Goal: Transaction & Acquisition: Purchase product/service

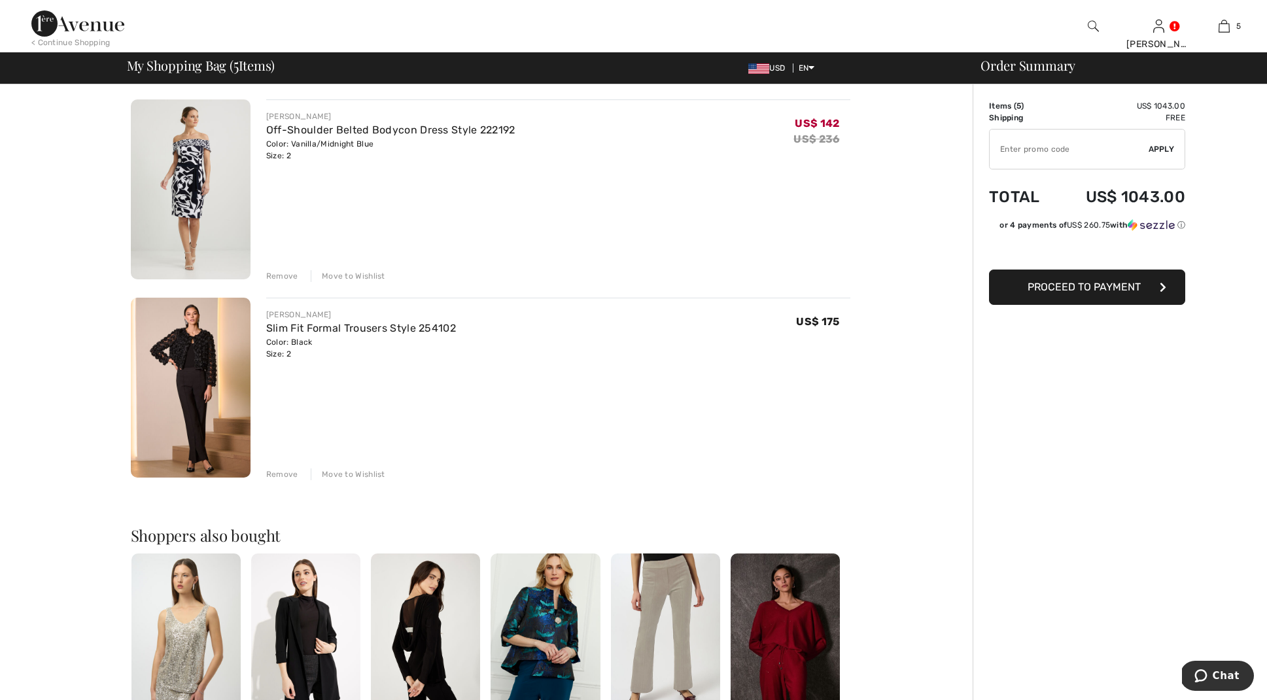
scroll to position [687, 0]
click at [338, 328] on link "Slim Fit Formal Trousers Style 254102" at bounding box center [361, 327] width 190 height 12
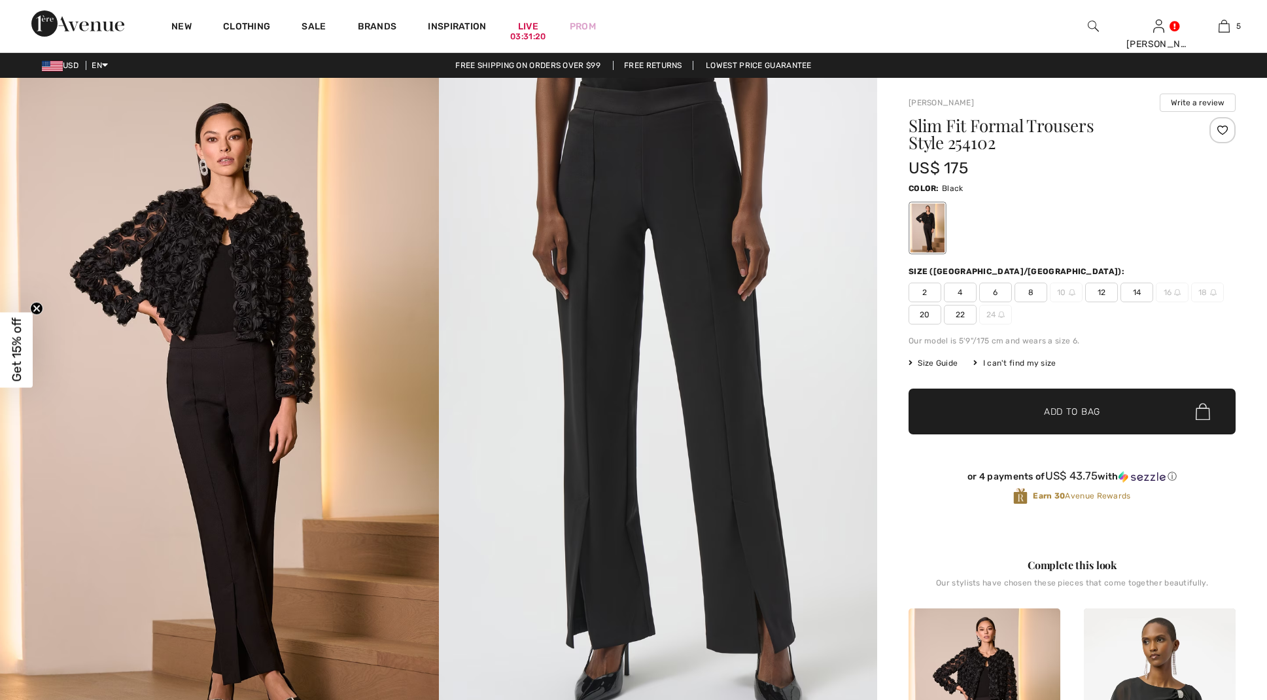
checkbox input "true"
click at [922, 287] on span "2" at bounding box center [924, 293] width 33 height 20
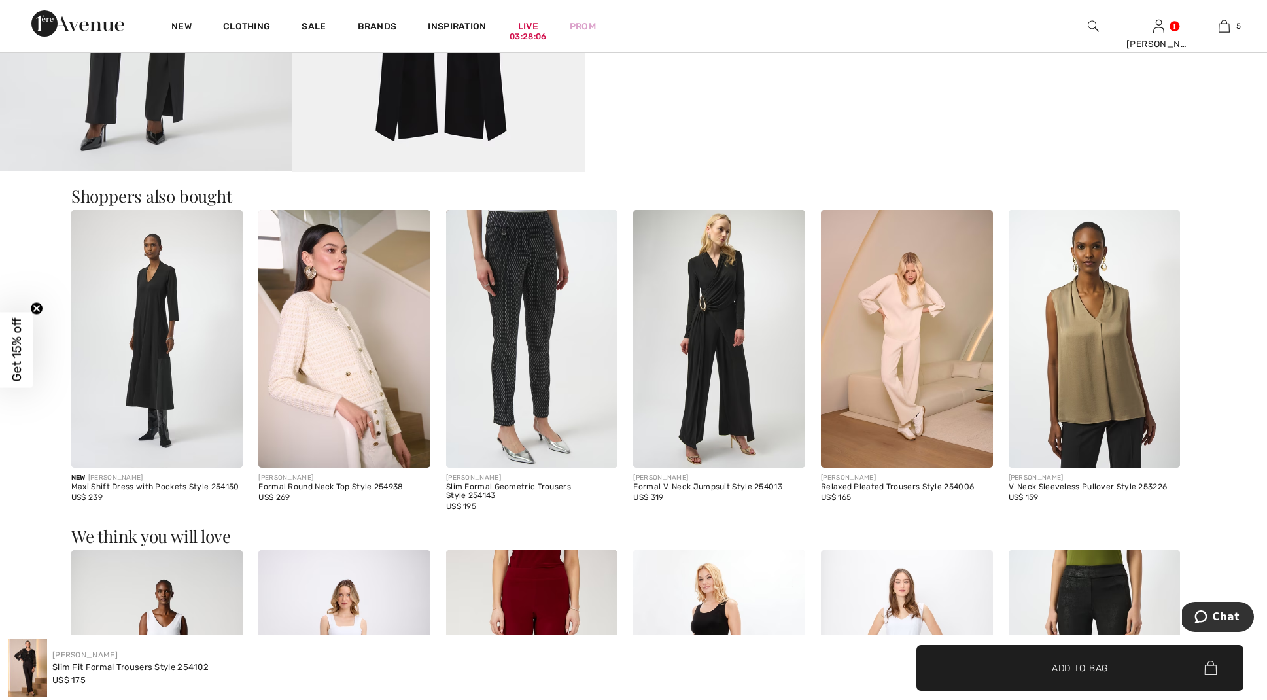
scroll to position [1441, 0]
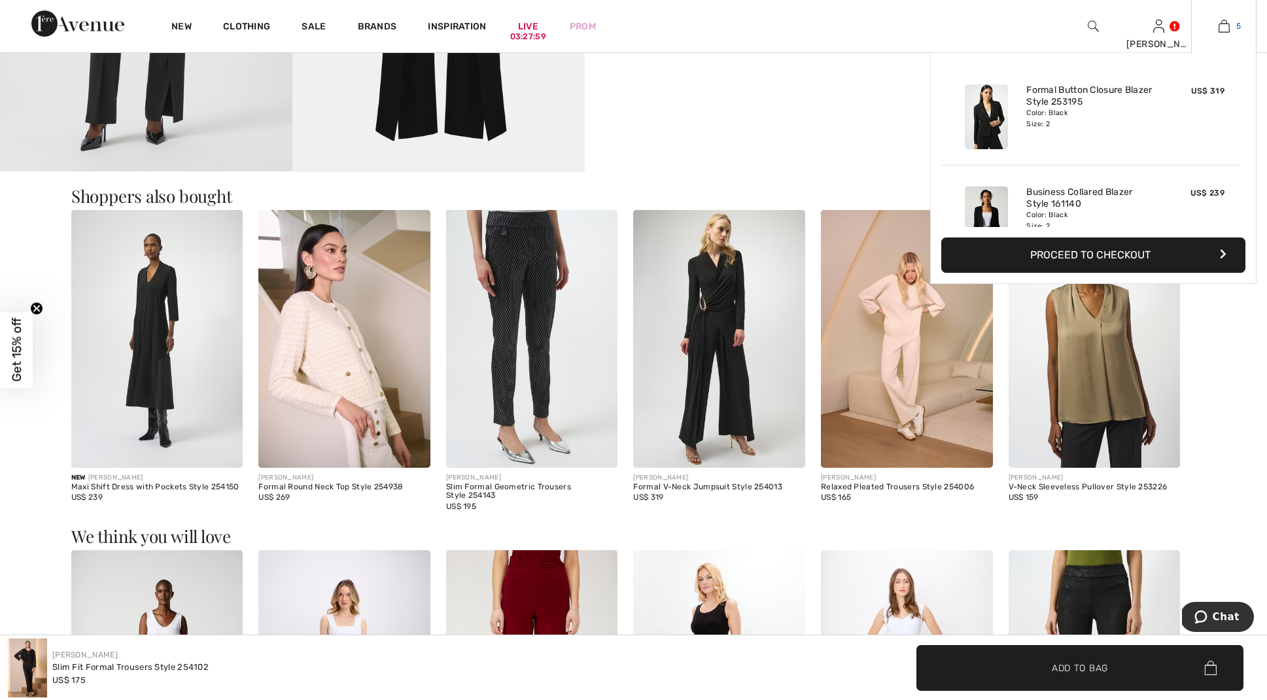
click at [1227, 23] on img at bounding box center [1223, 26] width 11 height 16
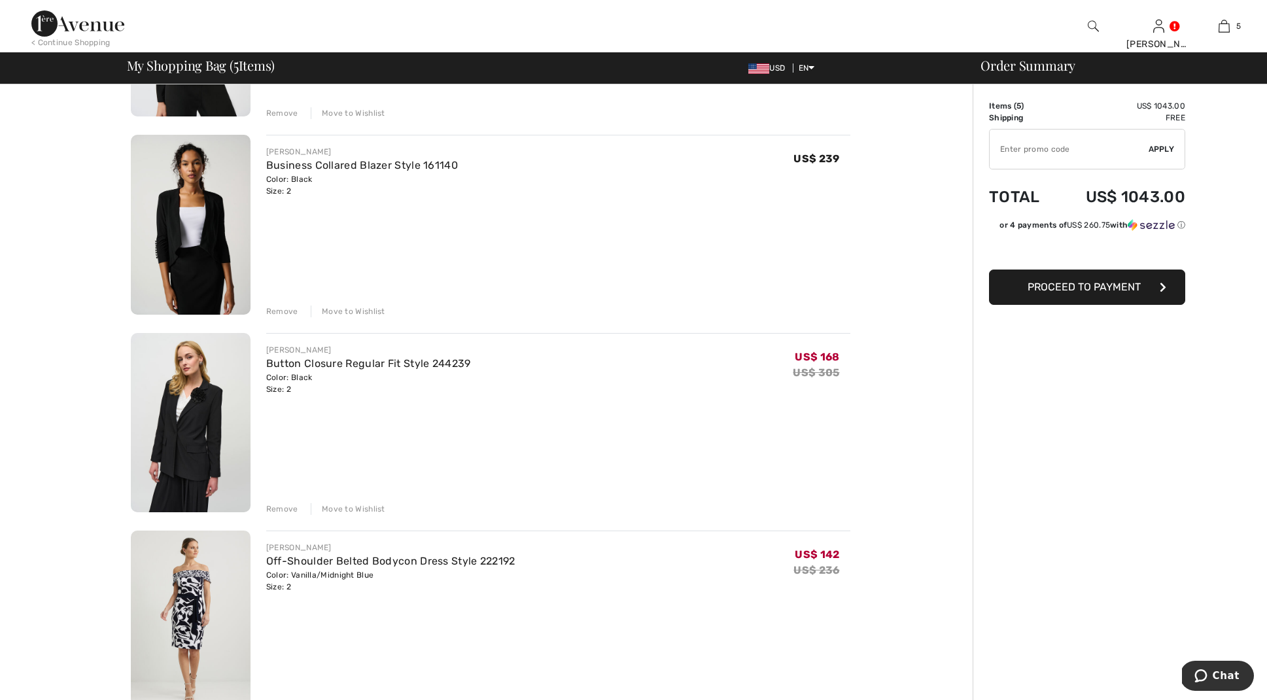
scroll to position [256, 0]
click at [281, 506] on div "Remove" at bounding box center [282, 508] width 32 height 12
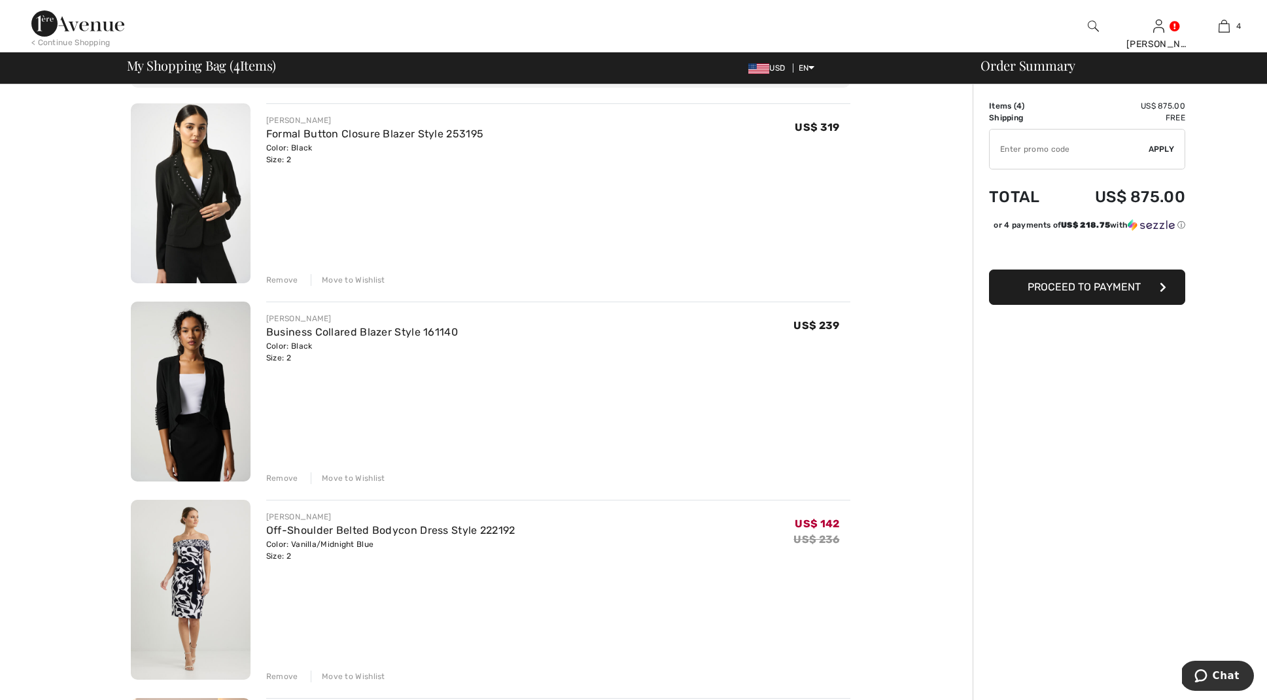
scroll to position [74, 0]
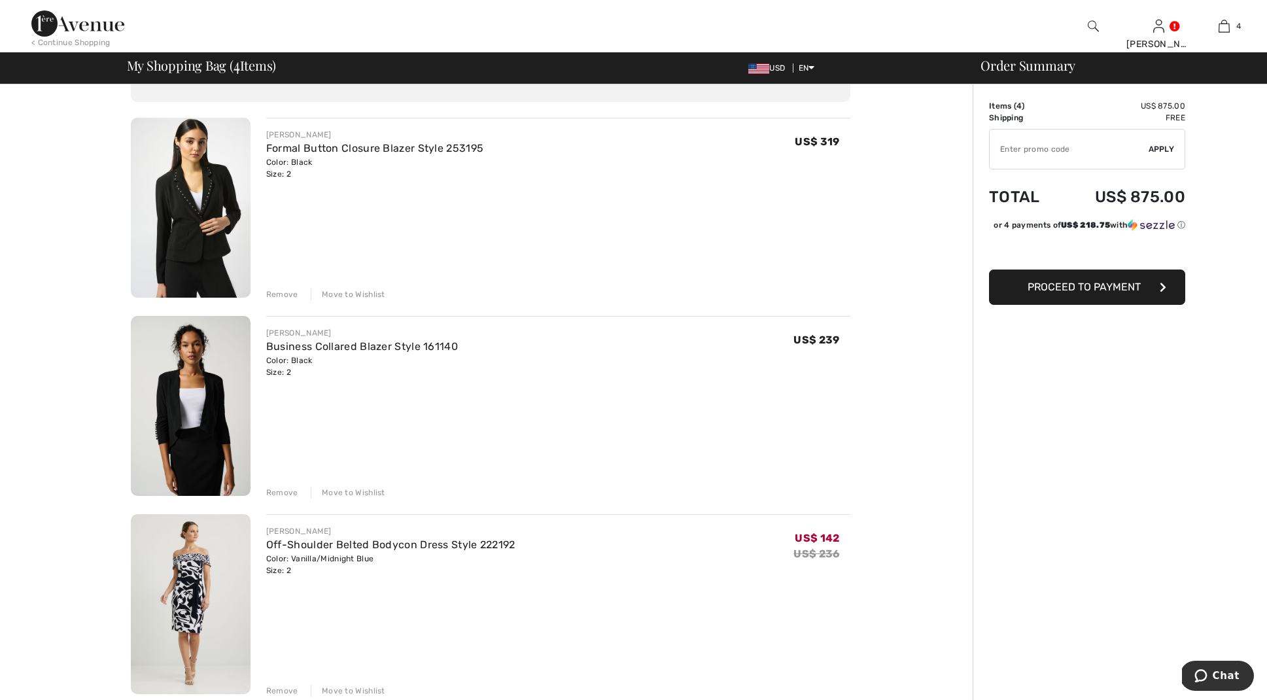
click at [282, 289] on div "Remove" at bounding box center [282, 294] width 32 height 12
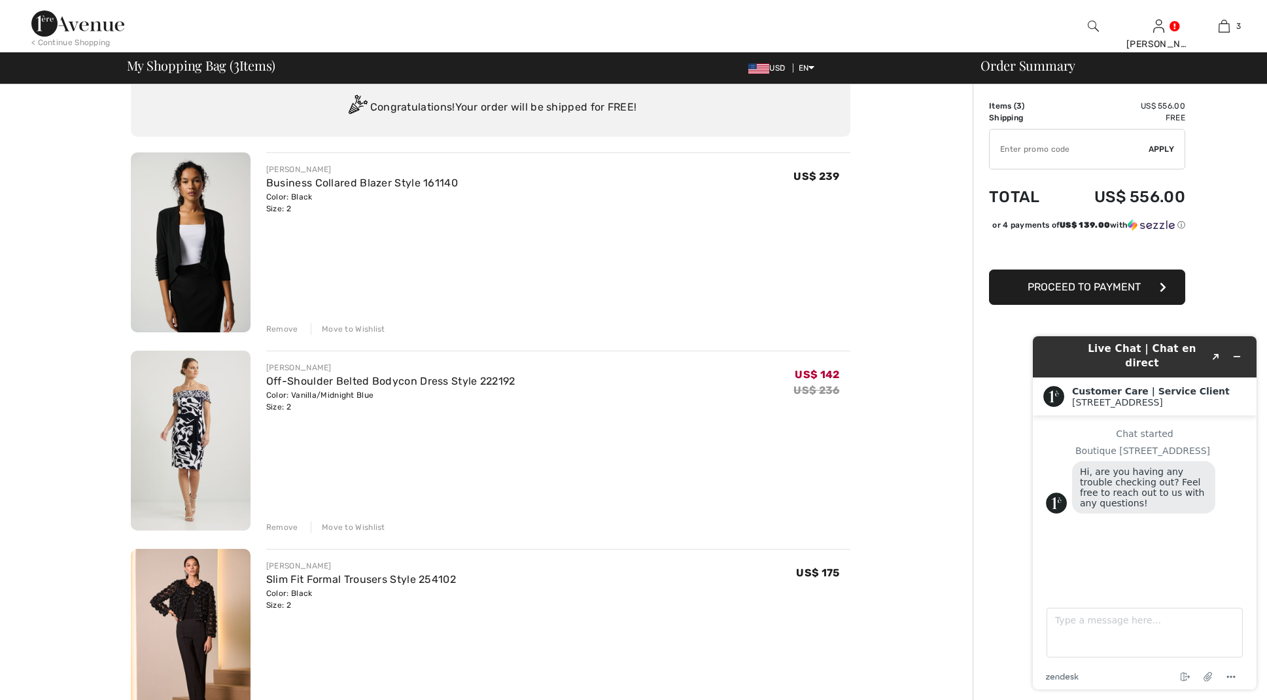
scroll to position [39, 0]
click at [602, 248] on div "JOSEPH RIBKOFF Business Collared Blazer Style 161140 Color: Black Size: 2 Final…" at bounding box center [558, 243] width 584 height 182
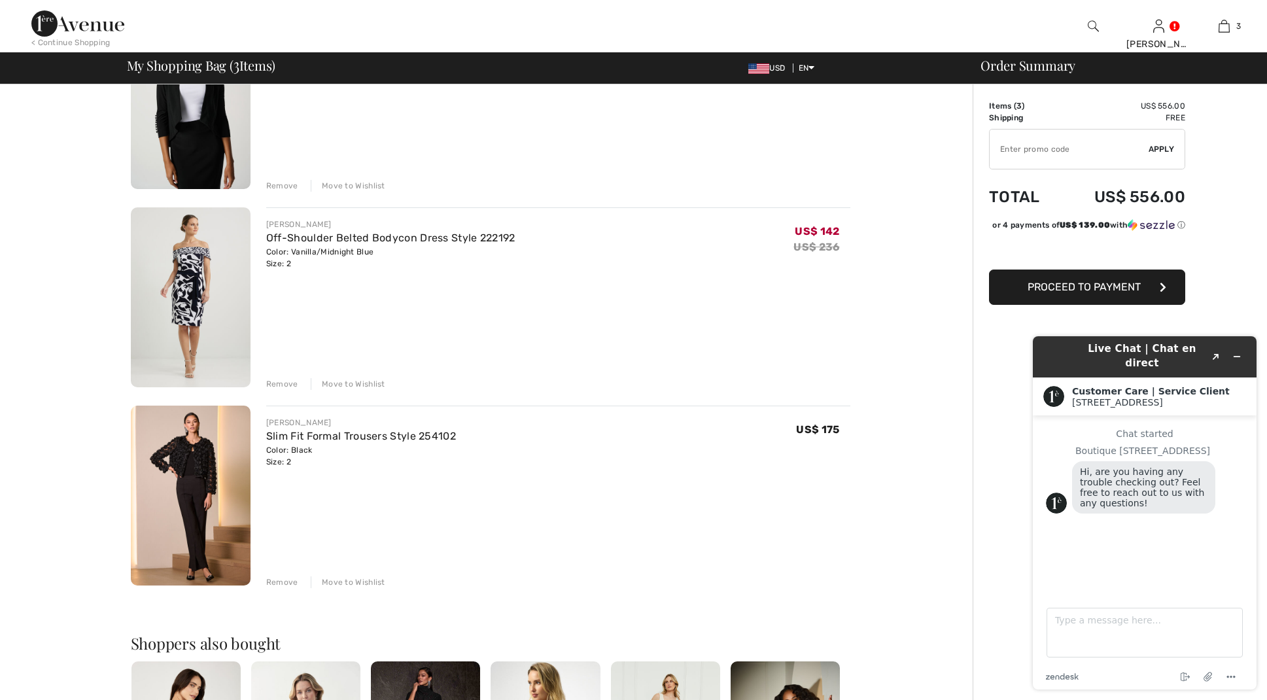
scroll to position [185, 0]
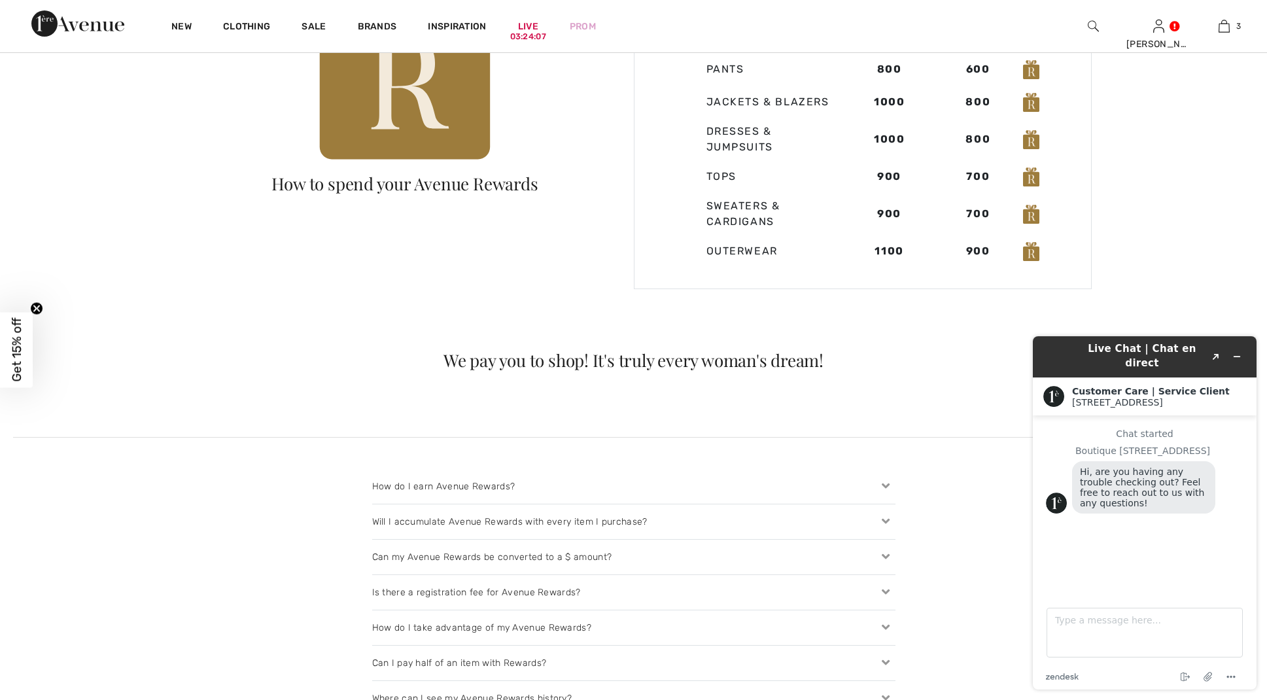
scroll to position [1069, 0]
click at [886, 485] on icon at bounding box center [885, 488] width 18 height 14
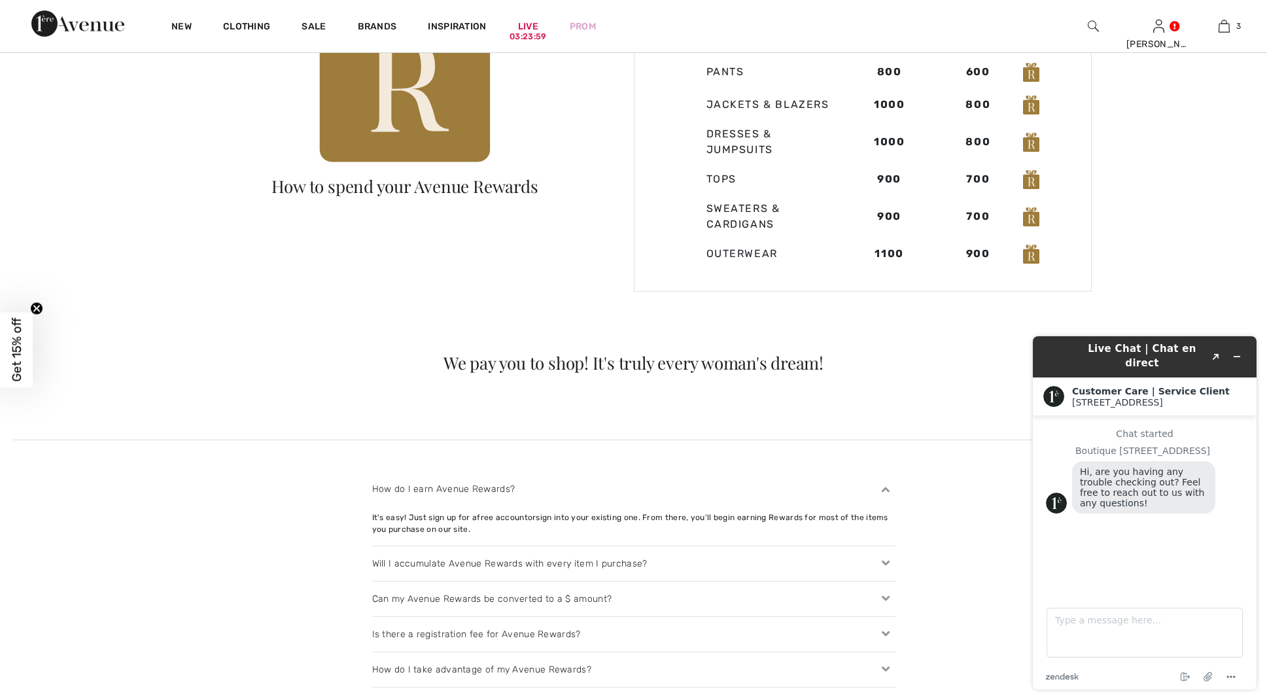
scroll to position [1068, 0]
click at [879, 557] on icon at bounding box center [885, 564] width 18 height 14
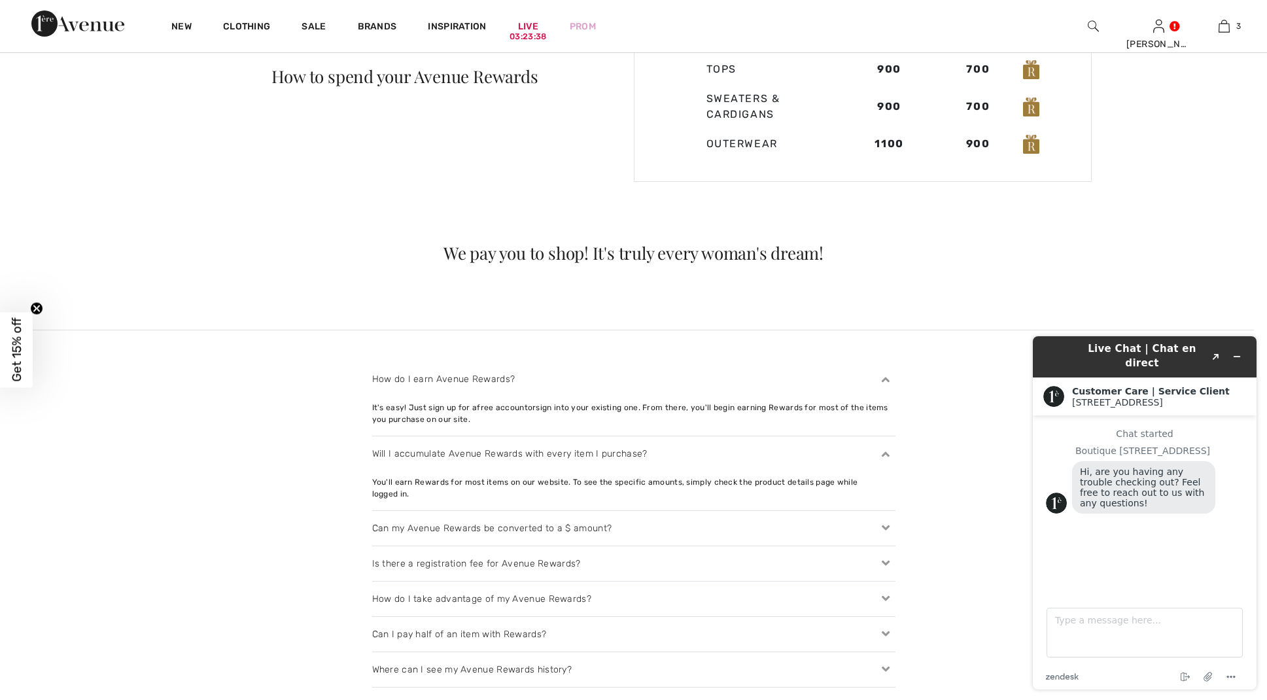
scroll to position [1179, 0]
click at [886, 520] on icon at bounding box center [885, 527] width 18 height 14
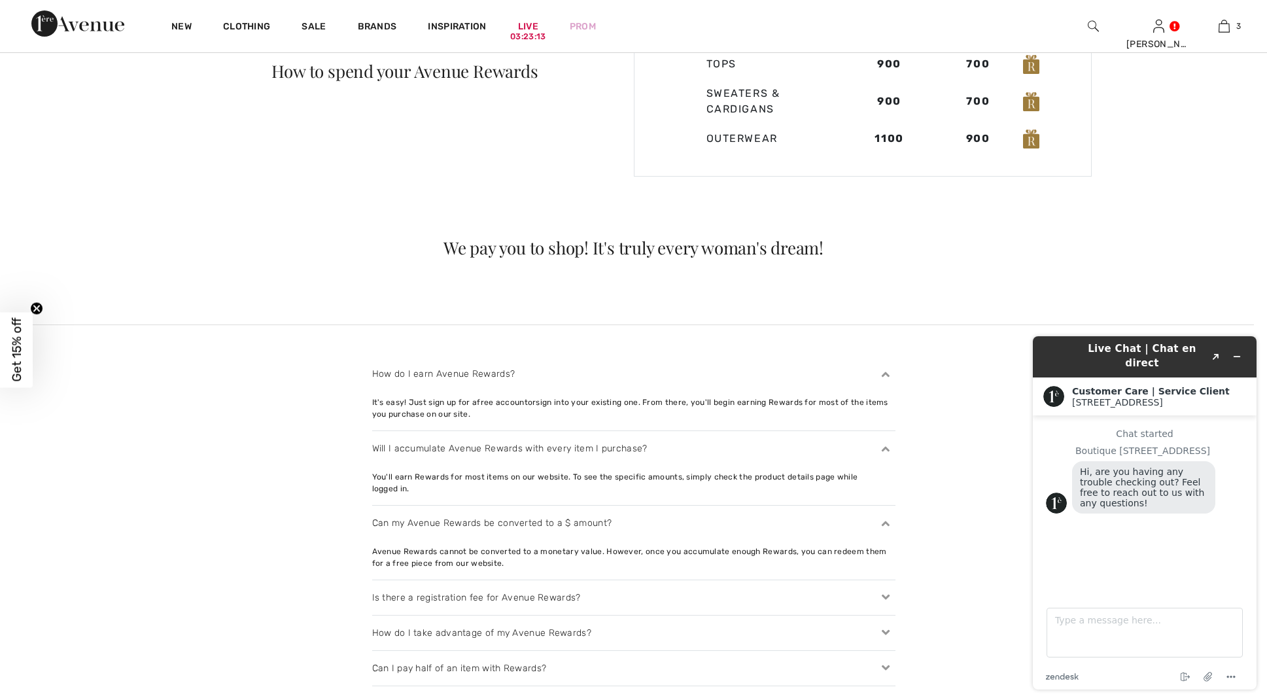
click at [883, 626] on icon at bounding box center [885, 633] width 18 height 14
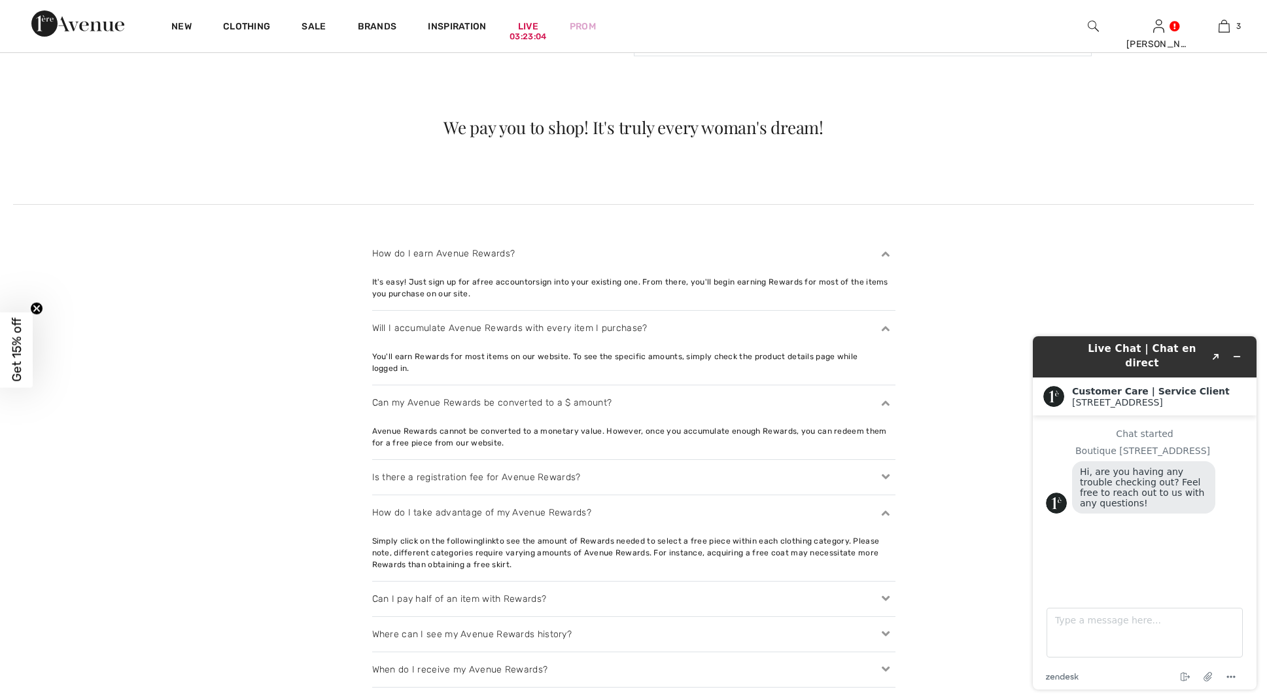
scroll to position [1303, 0]
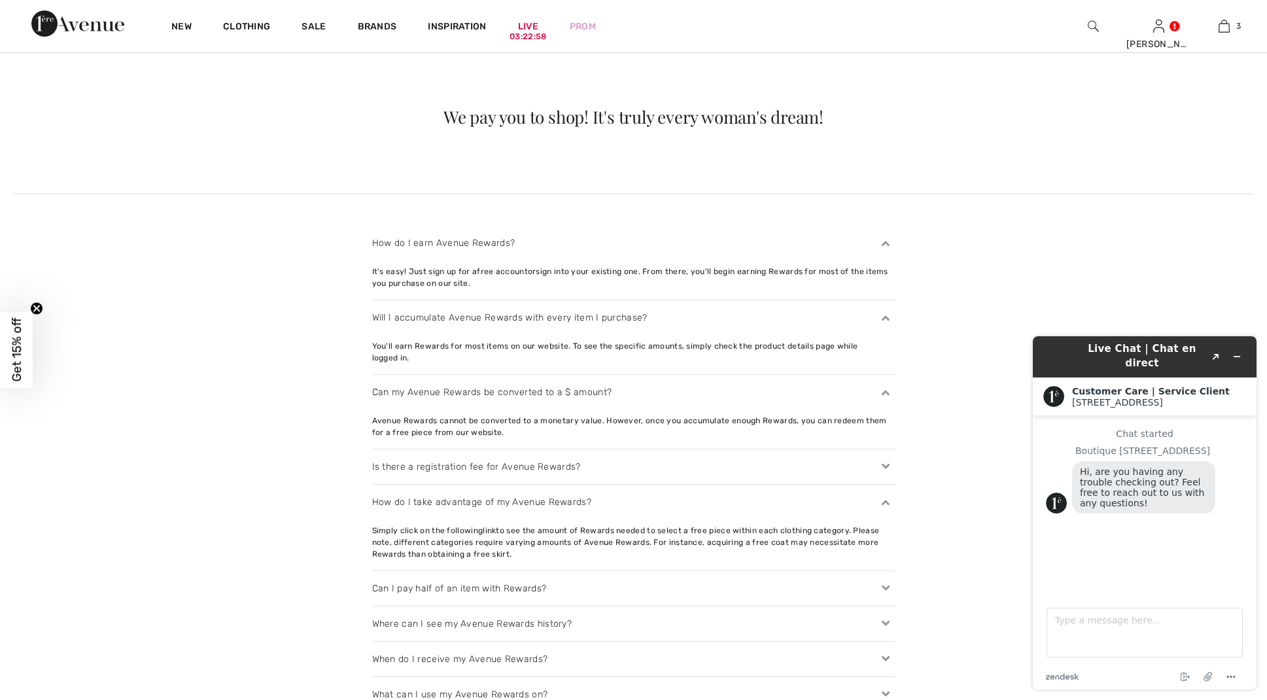
click at [468, 497] on div "How do I take advantage of my Avenue Rewards?" at bounding box center [633, 502] width 523 height 35
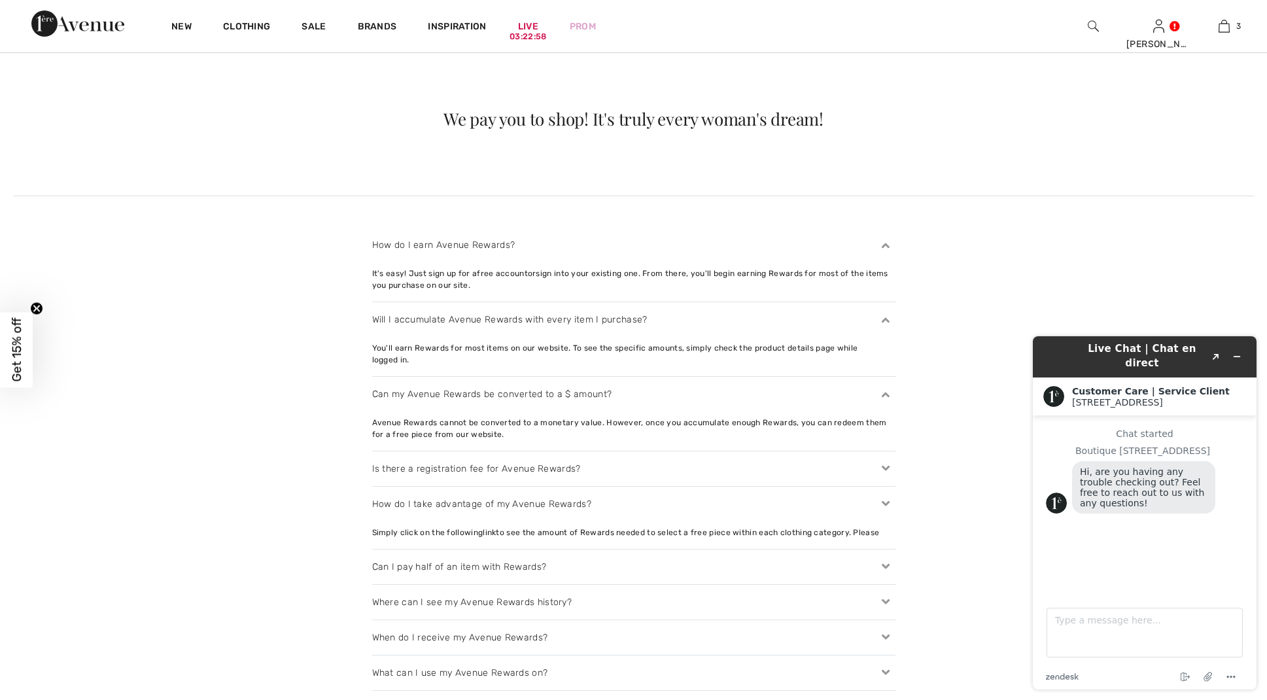
scroll to position [1309, 0]
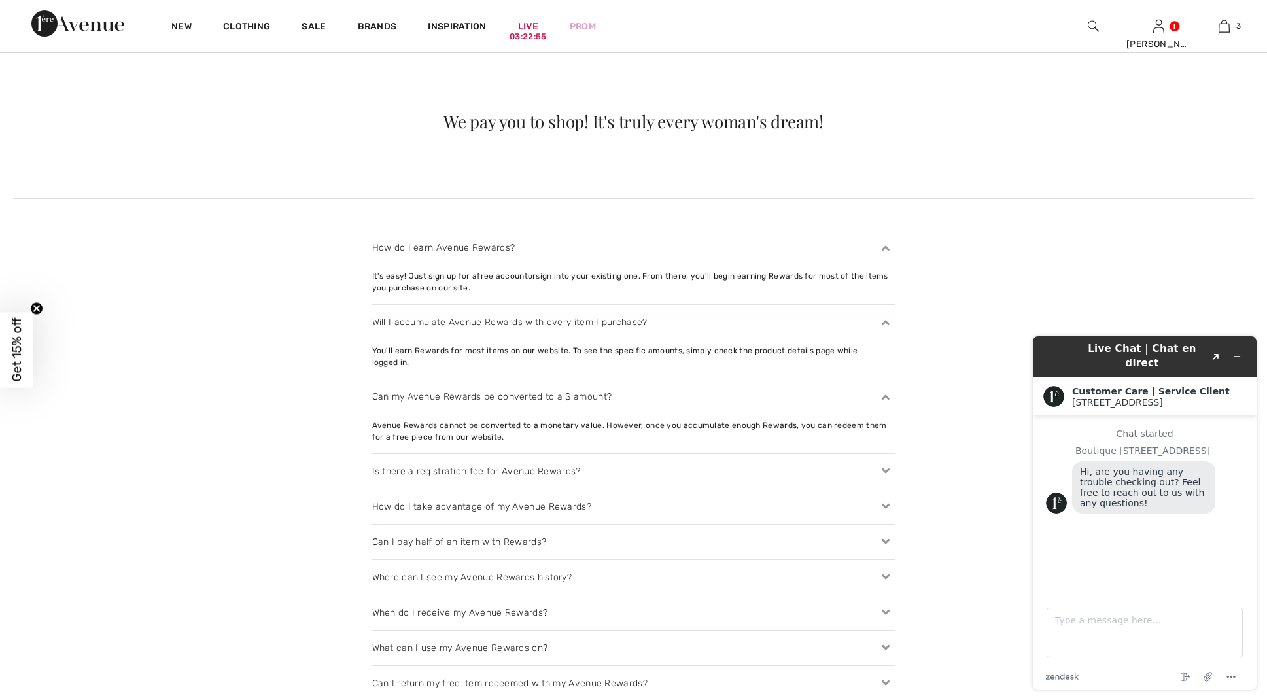
click at [468, 497] on div "How do I take advantage of my Avenue Rewards?" at bounding box center [633, 506] width 523 height 35
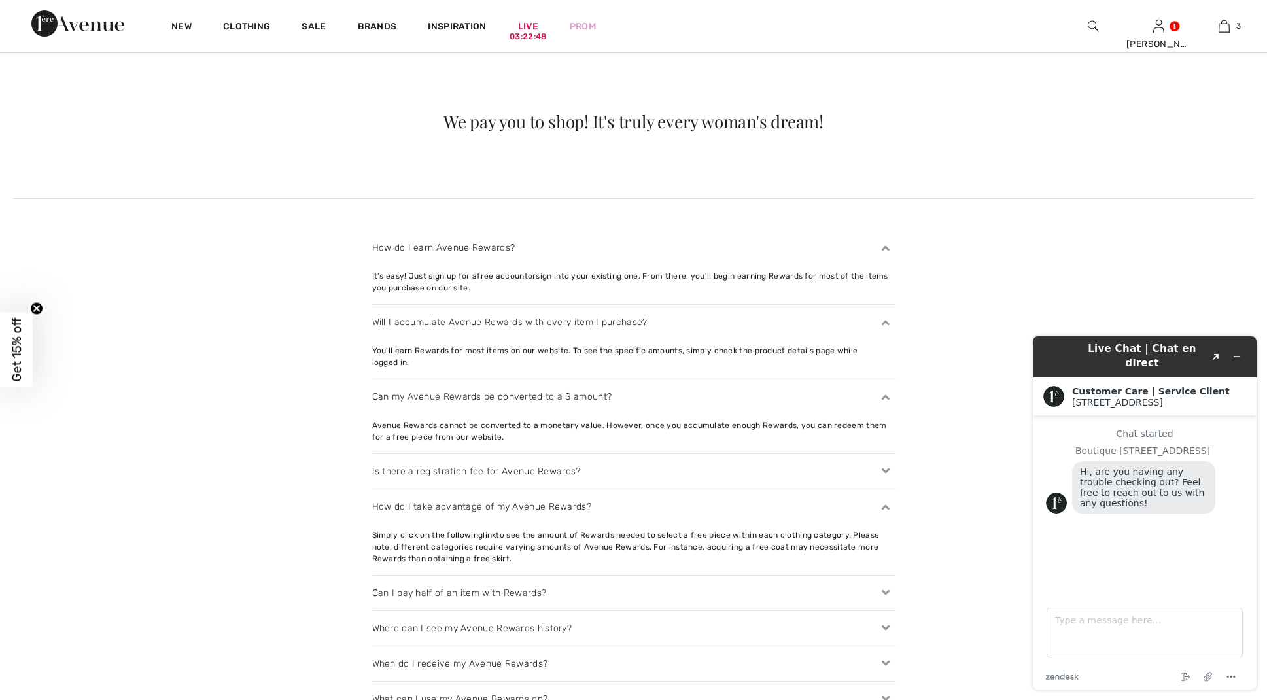
click at [481, 583] on div "Can I pay half of an item with Rewards?" at bounding box center [633, 592] width 523 height 35
click at [502, 641] on div "Where can I see my Avenue Rewards history?" at bounding box center [633, 655] width 523 height 35
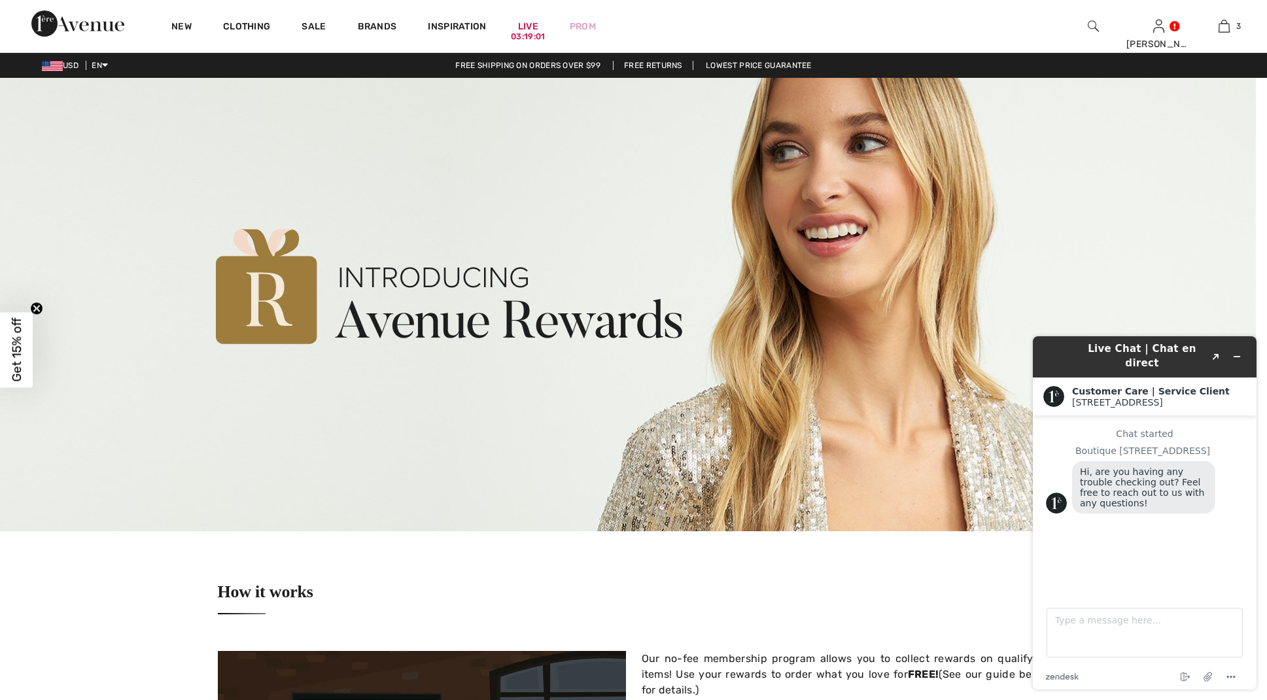
scroll to position [0, 0]
